Goal: Information Seeking & Learning: Learn about a topic

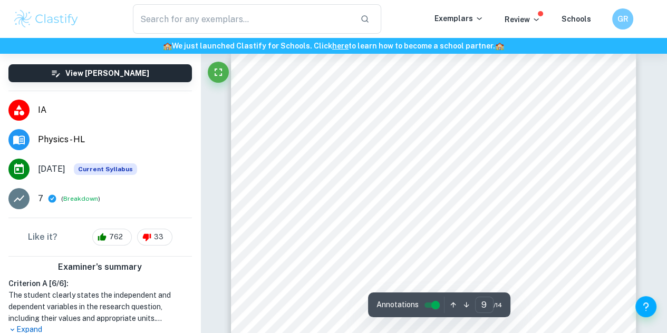
scroll to position [4714, 0]
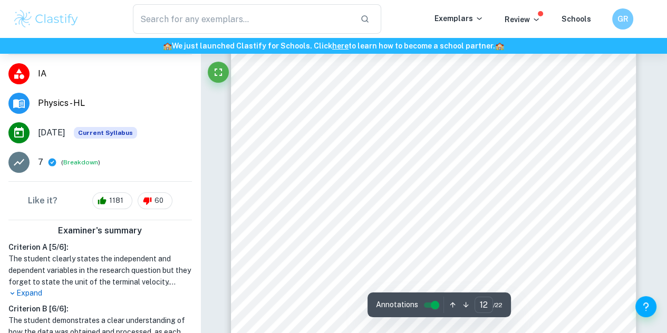
scroll to position [6614, 0]
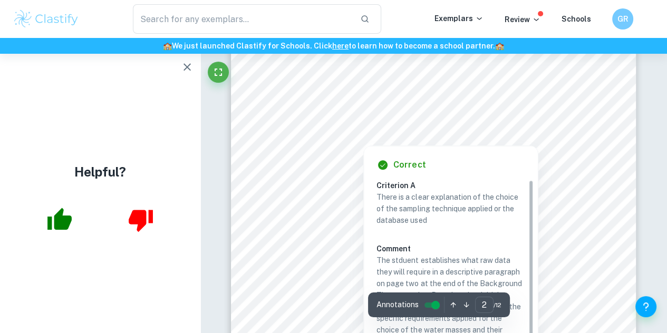
scroll to position [925, 0]
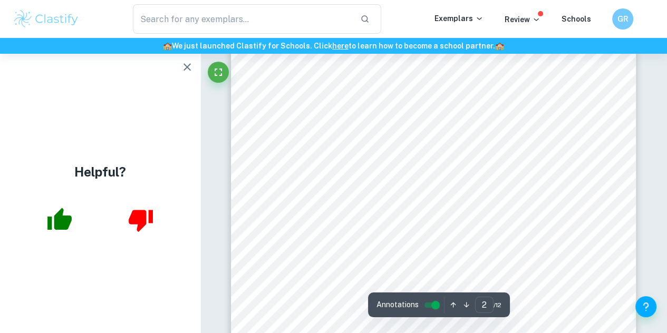
click at [182, 68] on icon "button" at bounding box center [187, 67] width 13 height 13
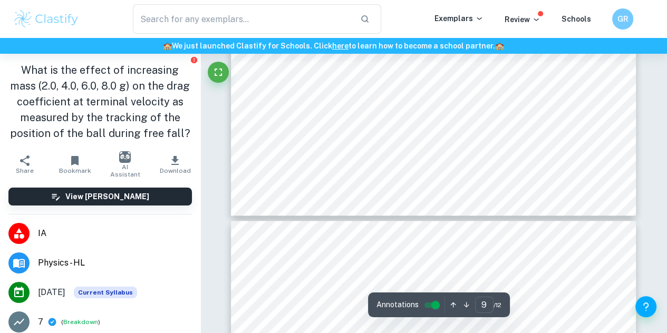
scroll to position [4820, 0]
